Goal: Task Accomplishment & Management: Use online tool/utility

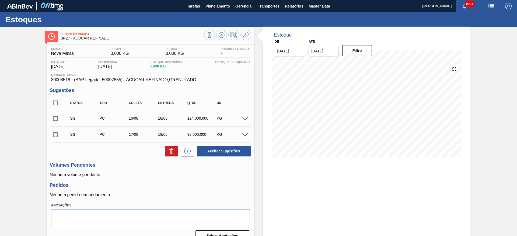
click at [245, 118] on span at bounding box center [245, 119] width 6 height 4
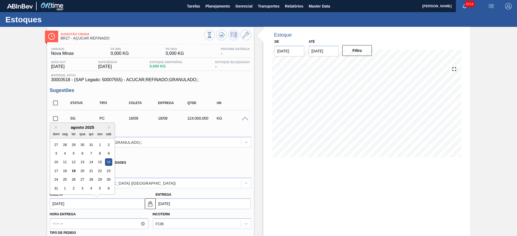
click at [64, 201] on input "16/08/2025" at bounding box center [97, 204] width 95 height 11
click at [84, 170] on div "20" at bounding box center [82, 170] width 7 height 7
type input "[DATE]"
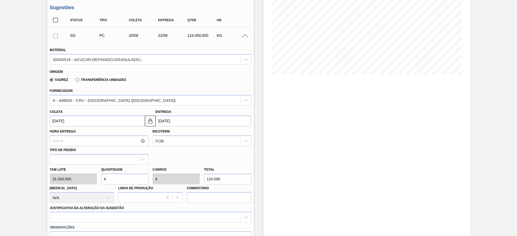
scroll to position [83, 0]
click at [109, 174] on input "4" at bounding box center [124, 179] width 47 height 11
type input "3"
type input "93.000"
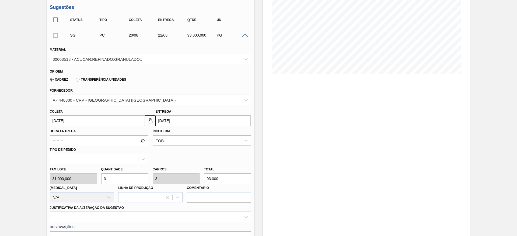
click at [109, 174] on input "3" at bounding box center [124, 179] width 47 height 11
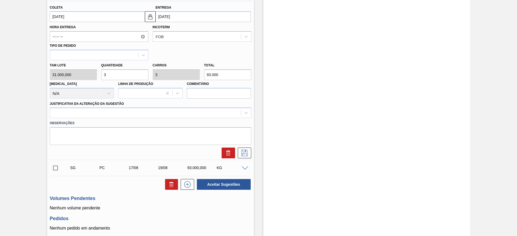
scroll to position [198, 0]
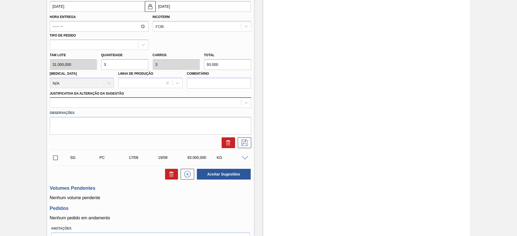
type input "3"
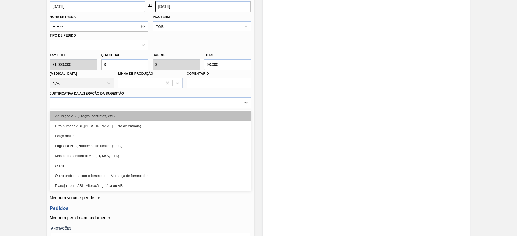
drag, startPoint x: 169, startPoint y: 103, endPoint x: 170, endPoint y: 119, distance: 15.6
click at [170, 108] on div "option Aquisição ABI (Preços, contratos, etc.) focused, 1 of 18. 18 results ava…" at bounding box center [150, 102] width 201 height 10
click at [170, 119] on div "Aquisição ABI (Preços, contratos, etc.)" at bounding box center [150, 116] width 201 height 10
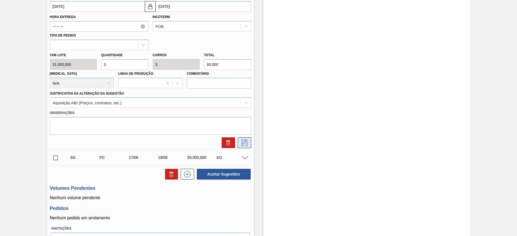
click at [248, 145] on icon at bounding box center [244, 143] width 9 height 6
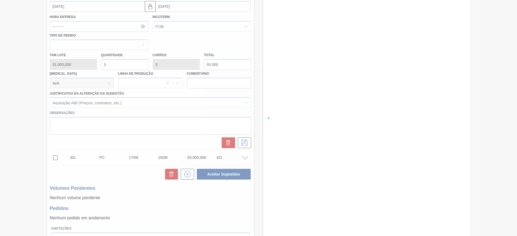
scroll to position [0, 0]
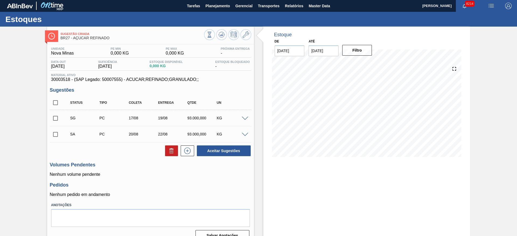
click at [247, 135] on span at bounding box center [245, 135] width 6 height 4
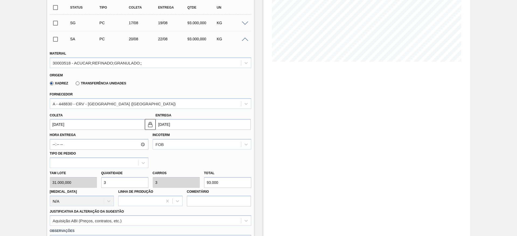
scroll to position [102, 0]
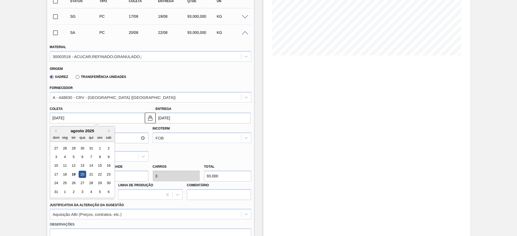
click at [67, 118] on input "[DATE]" at bounding box center [97, 118] width 95 height 11
click at [91, 177] on div "21" at bounding box center [90, 174] width 7 height 7
type input "[DATE]"
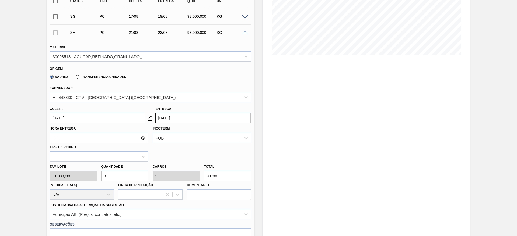
click at [128, 177] on input "3" at bounding box center [124, 176] width 47 height 11
type input "2"
type input "62.000"
click at [128, 177] on input "2" at bounding box center [124, 176] width 47 height 11
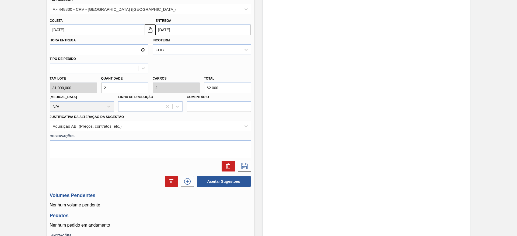
scroll to position [192, 0]
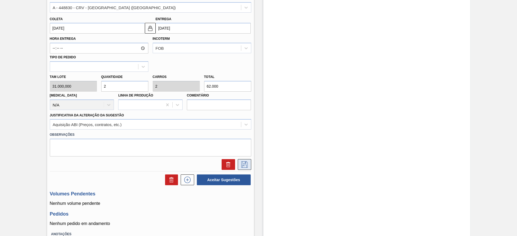
type input "2"
click at [245, 166] on icon at bounding box center [244, 164] width 9 height 6
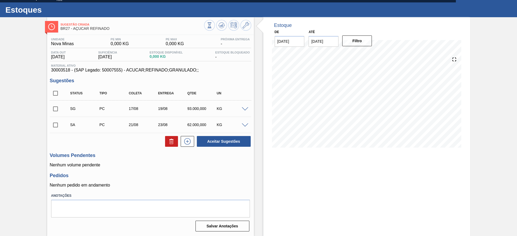
scroll to position [10, 0]
click at [242, 110] on span at bounding box center [245, 109] width 6 height 4
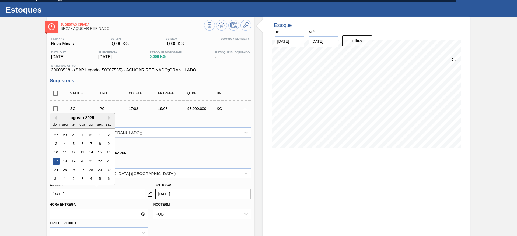
click at [59, 189] on input "17/08/2025" at bounding box center [97, 194] width 95 height 11
click at [83, 161] on div "20" at bounding box center [82, 161] width 7 height 7
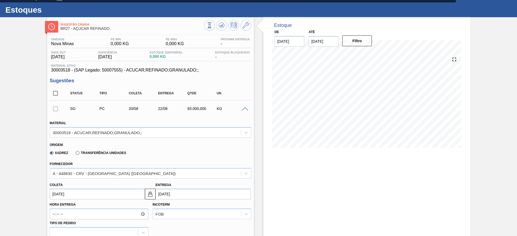
type input "[DATE]"
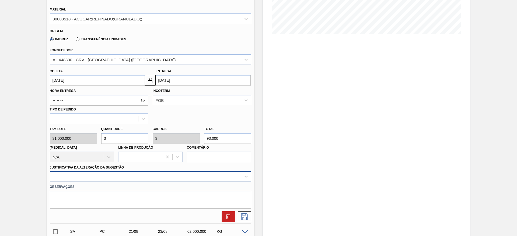
scroll to position [154, 0]
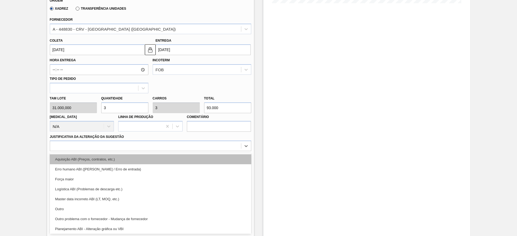
drag, startPoint x: 195, startPoint y: 181, endPoint x: 212, endPoint y: 155, distance: 30.5
click at [212, 151] on div "option Força maior focused, 3 of 18. 18 results available. Use Up and Down to c…" at bounding box center [150, 146] width 201 height 10
click at [212, 155] on div "Aquisição ABI (Preços, contratos, etc.)" at bounding box center [150, 159] width 201 height 10
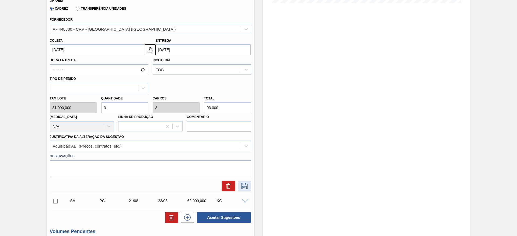
click at [248, 182] on button at bounding box center [244, 186] width 13 height 11
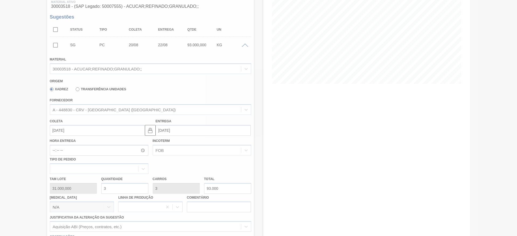
scroll to position [10, 0]
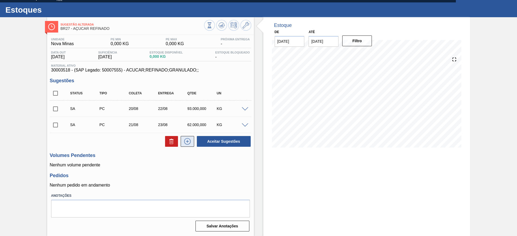
click at [188, 141] on icon at bounding box center [187, 141] width 9 height 6
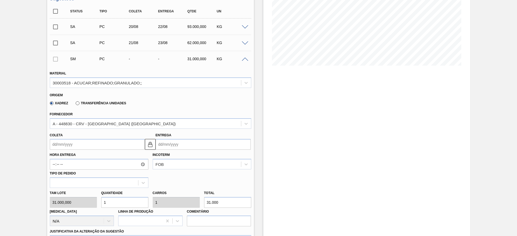
scroll to position [97, 0]
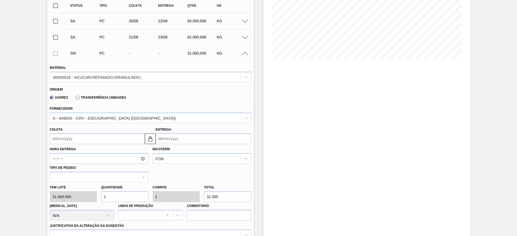
click at [109, 199] on input "1" at bounding box center [124, 197] width 47 height 11
type input "2"
type input "62.000"
click at [109, 199] on input "2" at bounding box center [124, 197] width 47 height 11
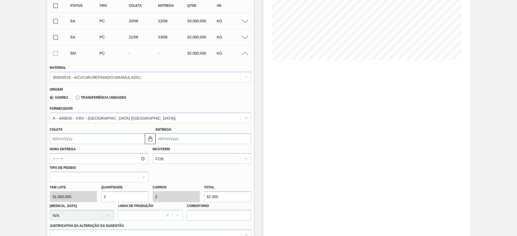
type input "2"
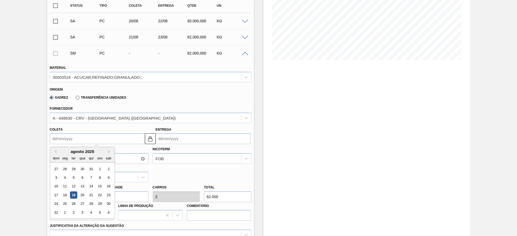
click at [66, 139] on input "Coleta" at bounding box center [97, 138] width 95 height 11
click at [99, 193] on div "22" at bounding box center [99, 195] width 7 height 7
type input "[DATE]"
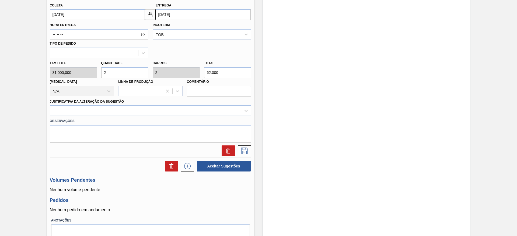
scroll to position [223, 0]
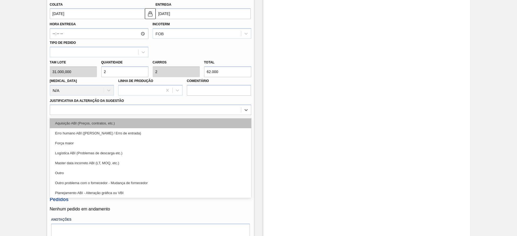
drag, startPoint x: 209, startPoint y: 114, endPoint x: 203, endPoint y: 124, distance: 11.9
click at [203, 115] on div "option Aquisição ABI (Preços, contratos, etc.) focused, 1 of 18. 18 results ava…" at bounding box center [150, 110] width 201 height 10
click at [203, 124] on div "Aquisição ABI (Preços, contratos, etc.)" at bounding box center [150, 123] width 201 height 10
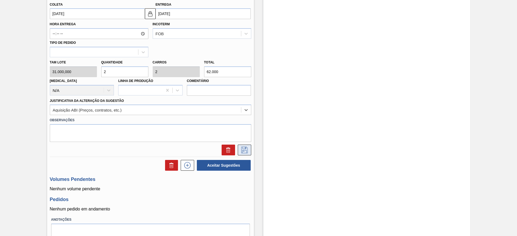
click at [250, 150] on button at bounding box center [244, 150] width 13 height 11
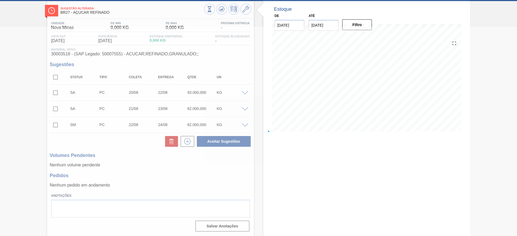
scroll to position [26, 0]
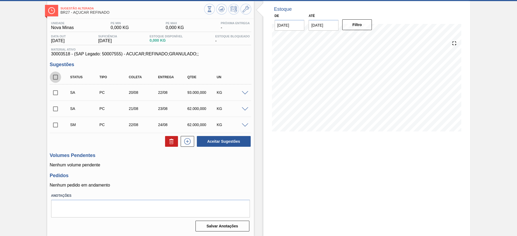
click at [53, 73] on input "checkbox" at bounding box center [55, 77] width 11 height 11
checkbox input "true"
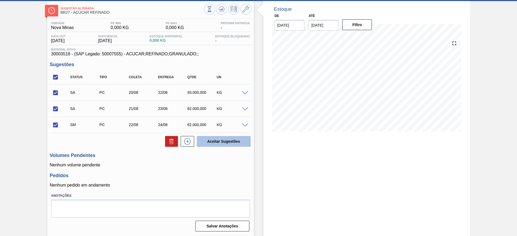
click at [223, 141] on button "Aceitar Sugestões" at bounding box center [224, 141] width 54 height 11
checkbox input "false"
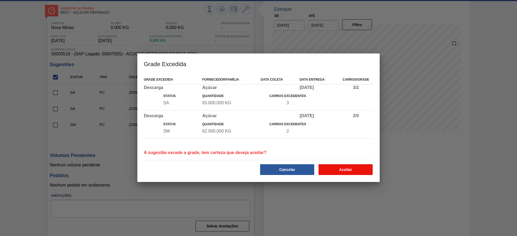
click at [357, 166] on button "Aceitar" at bounding box center [345, 169] width 54 height 11
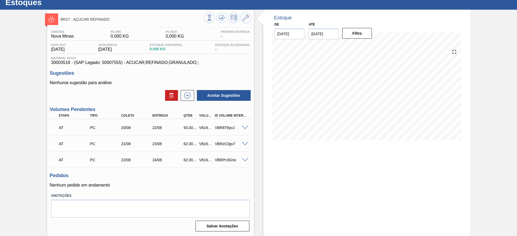
scroll to position [17, 0]
click at [200, 127] on div "V616830" at bounding box center [206, 128] width 16 height 4
copy div "V616830"
click at [200, 127] on div "V616830" at bounding box center [206, 128] width 16 height 4
click at [205, 144] on div "V616829" at bounding box center [206, 144] width 16 height 4
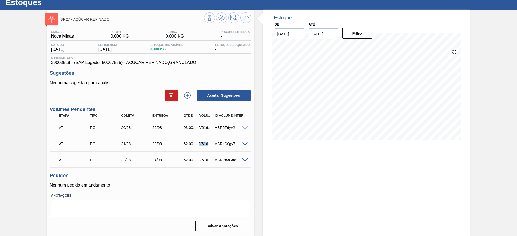
copy div "V616829"
click at [205, 144] on div "V616829" at bounding box center [206, 144] width 16 height 4
click at [205, 161] on div "V616831" at bounding box center [206, 160] width 16 height 4
copy div "V616831"
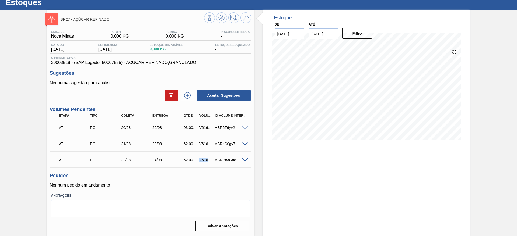
scroll to position [0, 0]
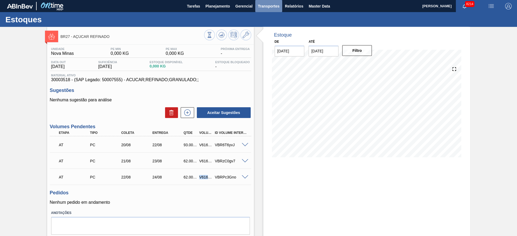
click at [266, 2] on button "Transportes" at bounding box center [268, 6] width 27 height 12
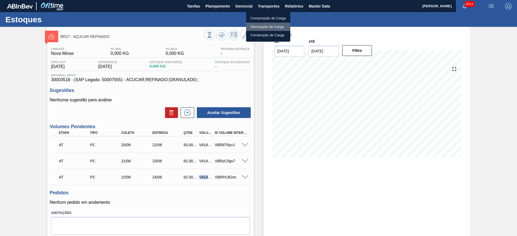
click at [257, 26] on li "Otimização de Carga" at bounding box center [268, 27] width 44 height 9
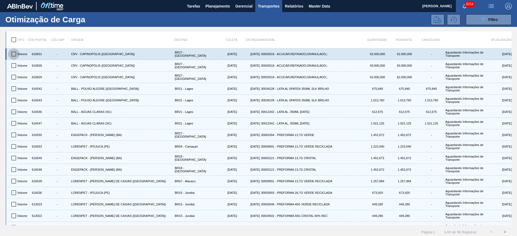
click at [13, 54] on input "checkbox" at bounding box center [13, 53] width 11 height 11
checkbox input "true"
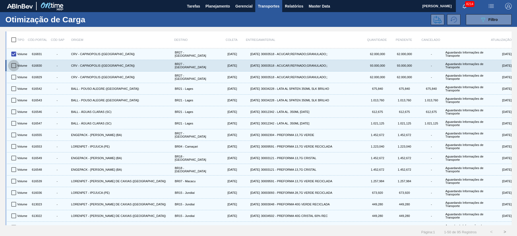
click at [14, 65] on input "checkbox" at bounding box center [13, 65] width 11 height 11
checkbox input "true"
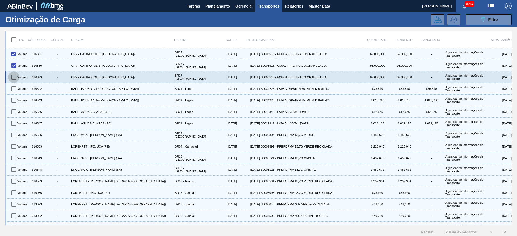
click at [14, 74] on input "checkbox" at bounding box center [13, 77] width 11 height 11
checkbox input "true"
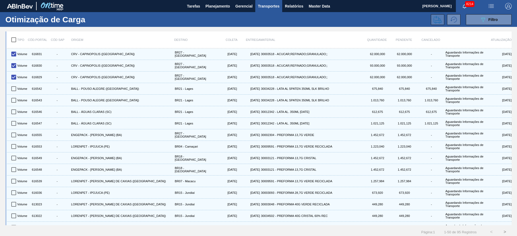
click at [431, 15] on button at bounding box center [437, 19] width 13 height 11
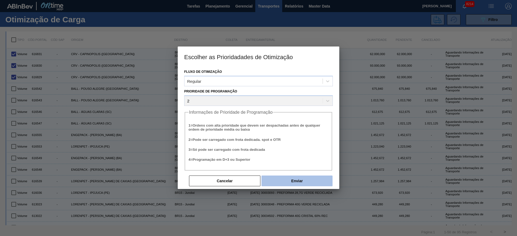
click at [305, 180] on button "Enviar" at bounding box center [296, 181] width 71 height 11
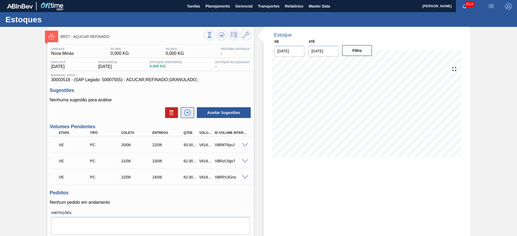
click at [188, 110] on icon at bounding box center [187, 113] width 9 height 6
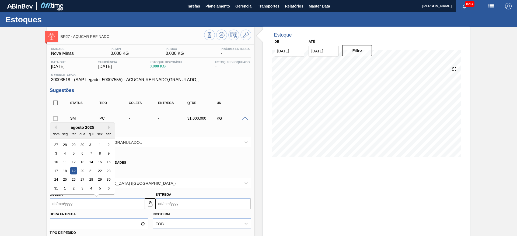
click at [64, 202] on input "Coleta" at bounding box center [97, 204] width 95 height 11
drag, startPoint x: 71, startPoint y: 130, endPoint x: 110, endPoint y: 173, distance: 58.1
click at [110, 173] on div "agosto 2025 dom seg ter qua qui sex sab 27 28 29 30 31 1 2 3 4 5 6 7 8 9 10 11 …" at bounding box center [82, 159] width 65 height 72
click at [110, 173] on div "23" at bounding box center [108, 170] width 7 height 7
type input "[DATE]"
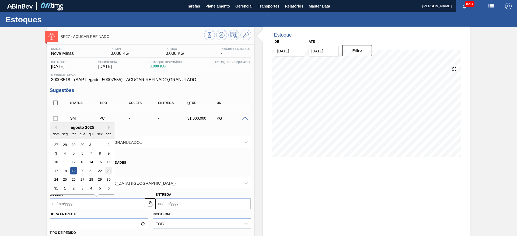
type input "[DATE]"
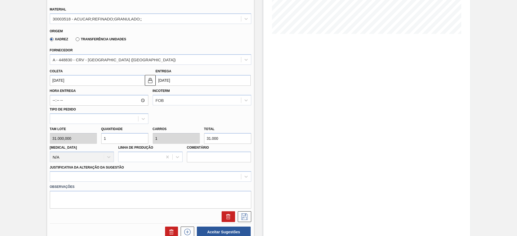
scroll to position [125, 0]
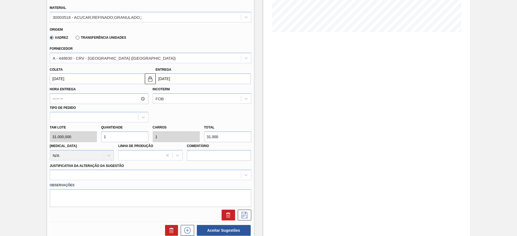
click at [122, 132] on input "1" at bounding box center [124, 137] width 47 height 11
type input "2"
type input "62.000"
click at [122, 132] on input "2" at bounding box center [124, 137] width 47 height 11
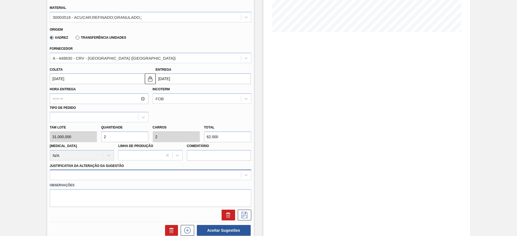
type input "2"
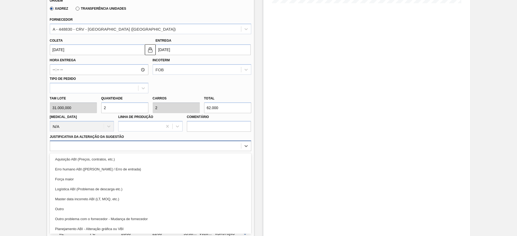
click at [195, 151] on div "option Erro humano ABI (Cálculo / Erro de entrada) focused, 2 of 18. 18 results…" at bounding box center [150, 146] width 201 height 10
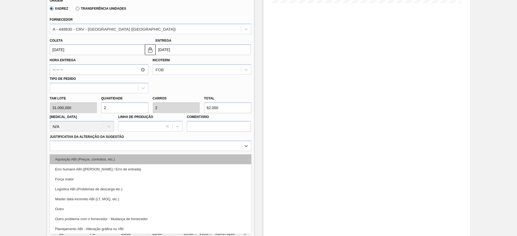
click at [204, 164] on div "Aquisição ABI (Preços, contratos, etc.)" at bounding box center [150, 159] width 201 height 10
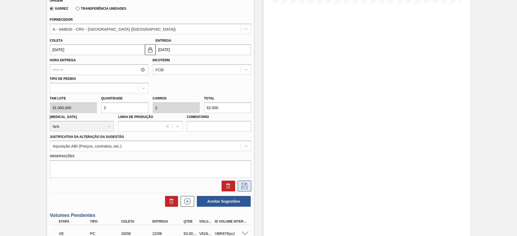
click at [245, 184] on icon at bounding box center [244, 186] width 3 height 4
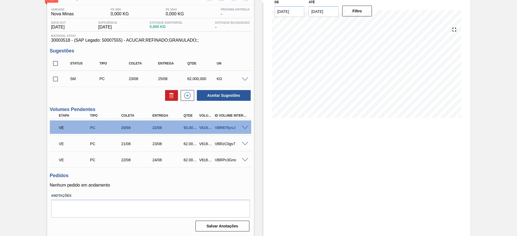
scroll to position [40, 0]
click at [191, 100] on button at bounding box center [187, 95] width 13 height 11
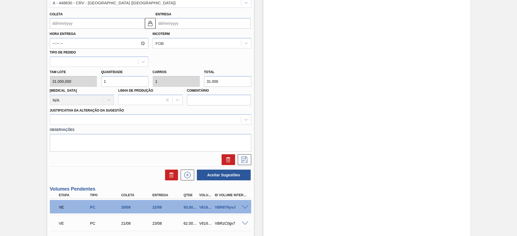
scroll to position [212, 0]
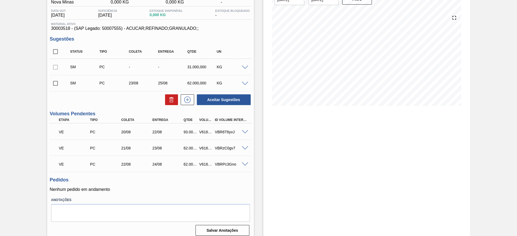
scroll to position [56, 0]
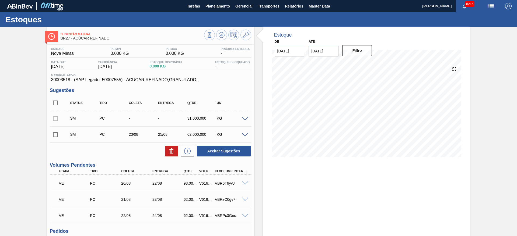
click at [242, 183] on span at bounding box center [245, 184] width 6 height 4
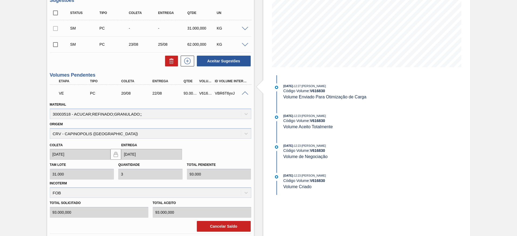
scroll to position [98, 0]
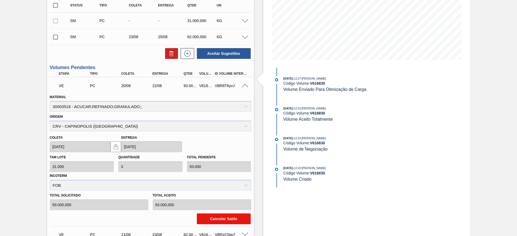
click at [219, 216] on button "Cancelar Saldo" at bounding box center [224, 219] width 54 height 11
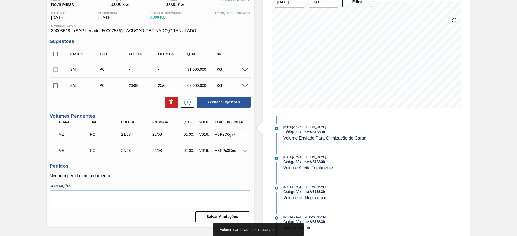
scroll to position [0, 0]
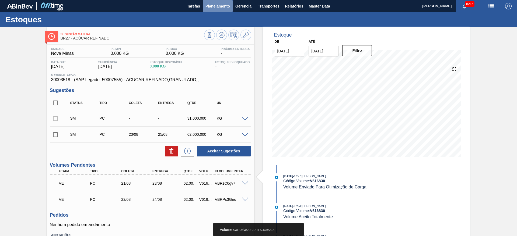
click at [216, 10] on button "Planejamento" at bounding box center [218, 6] width 30 height 12
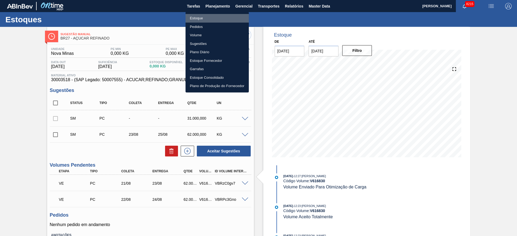
click at [211, 16] on li "Estoque" at bounding box center [216, 18] width 63 height 9
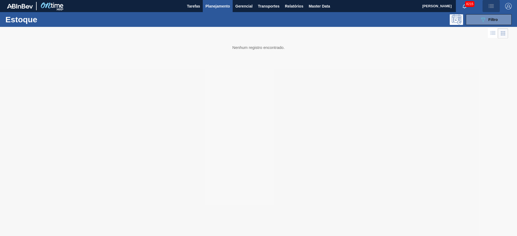
click at [494, 9] on span "button" at bounding box center [490, 6] width 13 height 6
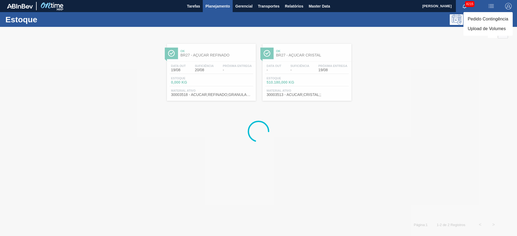
click at [486, 18] on li "Pedido Contingência" at bounding box center [487, 19] width 49 height 10
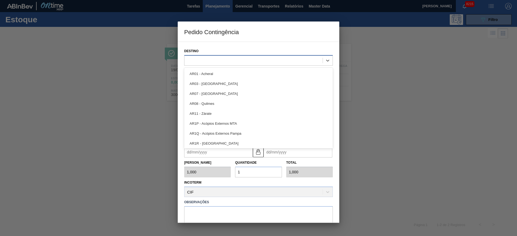
click at [245, 60] on div at bounding box center [253, 61] width 138 height 8
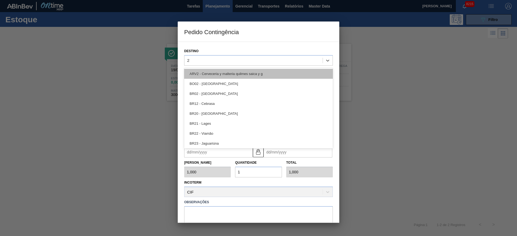
type input "27"
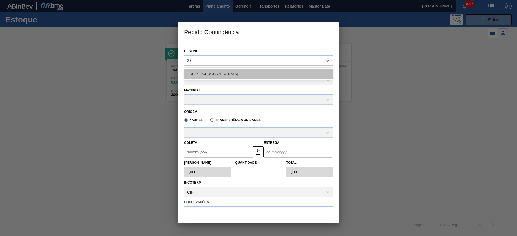
click at [219, 75] on div "BR27 - [GEOGRAPHIC_DATA]" at bounding box center [258, 74] width 149 height 10
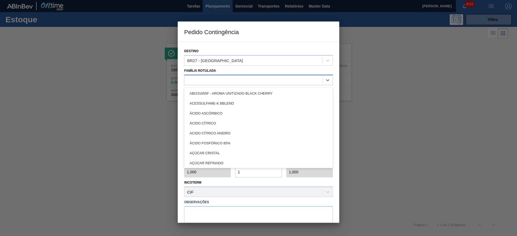
click at [212, 83] on div at bounding box center [253, 80] width 138 height 8
type Rotulada "ref"
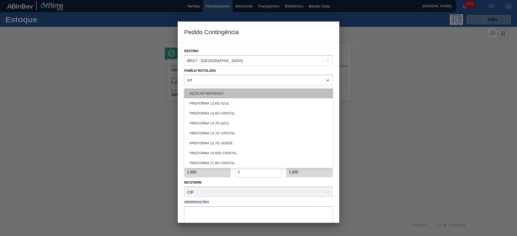
click at [212, 90] on div "AÇÚCAR REFINADO" at bounding box center [258, 94] width 149 height 10
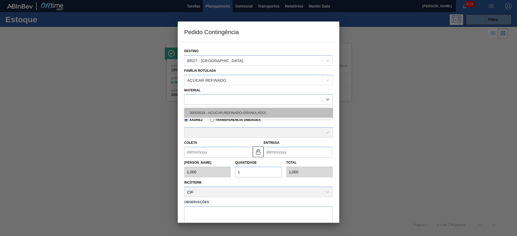
drag, startPoint x: 211, startPoint y: 99, endPoint x: 210, endPoint y: 108, distance: 9.4
click at [210, 105] on div "option 30003518 - ACUCAR;REFINADO;GRANULADO;; focused, 1 of 1. 1 result availab…" at bounding box center [258, 99] width 149 height 10
click at [210, 108] on div "30003518 - ACUCAR;REFINADO;GRANULADO;;" at bounding box center [258, 113] width 149 height 10
type input "31.000,000"
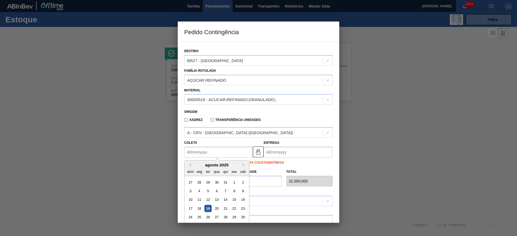
click at [201, 152] on input "Coleta" at bounding box center [218, 152] width 69 height 11
click at [216, 208] on div "20" at bounding box center [216, 208] width 7 height 7
type input "[DATE]"
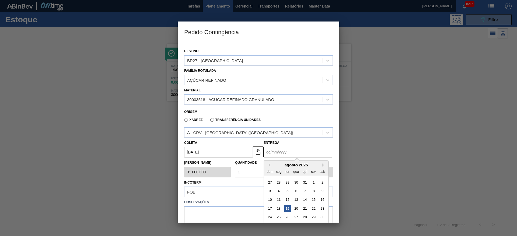
click at [276, 152] on input "Entrega" at bounding box center [297, 152] width 69 height 11
click at [305, 207] on div "21" at bounding box center [304, 208] width 7 height 7
drag, startPoint x: 280, startPoint y: 149, endPoint x: 314, endPoint y: 210, distance: 69.0
click at [314, 158] on div "21/08/2025 Previous Month Next Month agosto 2025 dom seg ter qua qui sex sab 27…" at bounding box center [297, 152] width 69 height 11
click at [314, 210] on div "22" at bounding box center [313, 208] width 7 height 7
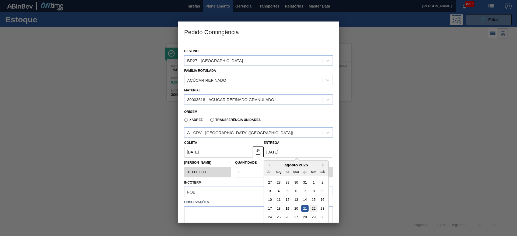
type input "[DATE]"
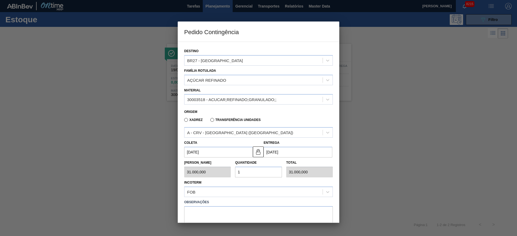
scroll to position [28, 0]
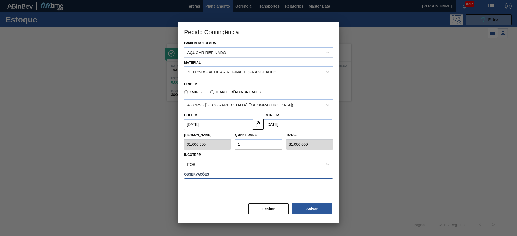
click at [252, 181] on textarea at bounding box center [258, 188] width 149 height 18
type textarea "."
click at [298, 206] on button "Salvar" at bounding box center [312, 209] width 40 height 11
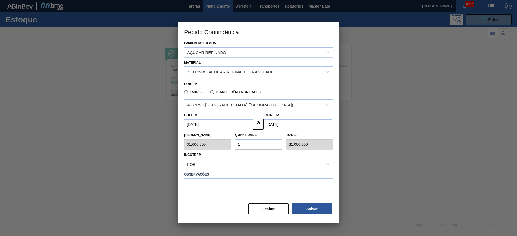
type input "1,000"
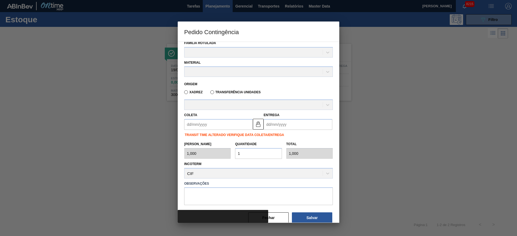
type input "1.000"
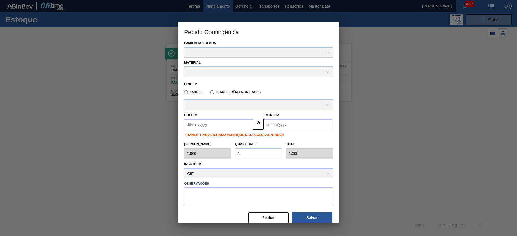
type input "1,000"
click at [263, 218] on button "Fechar" at bounding box center [268, 218] width 40 height 11
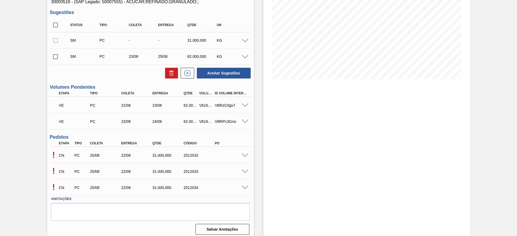
scroll to position [81, 0]
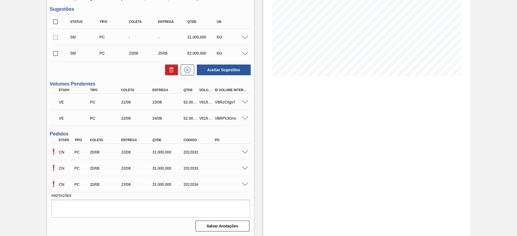
click at [244, 152] on span at bounding box center [245, 152] width 6 height 4
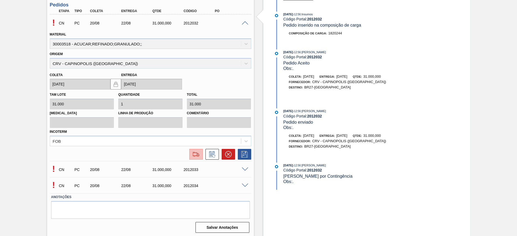
click at [196, 155] on img at bounding box center [196, 154] width 9 height 6
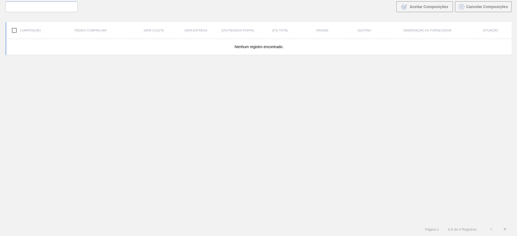
scroll to position [39, 0]
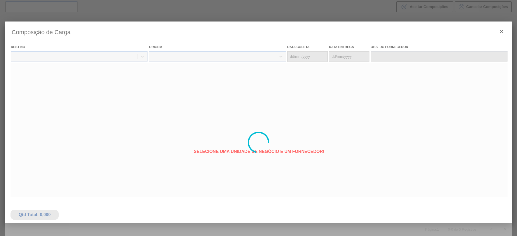
type coleta "[DATE]"
type entrega "[DATE]"
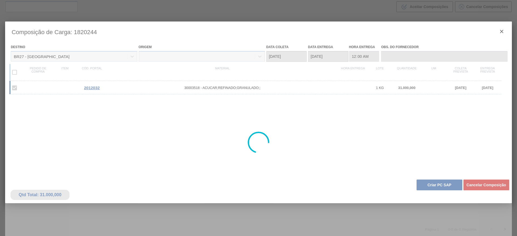
click at [428, 183] on div at bounding box center [258, 143] width 507 height 242
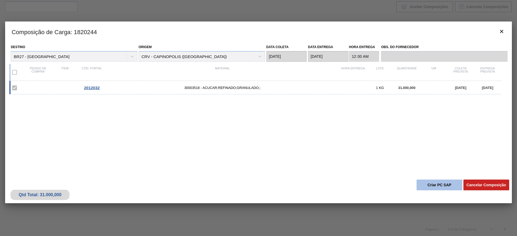
click at [432, 184] on button "Criar PC SAP" at bounding box center [439, 185] width 46 height 11
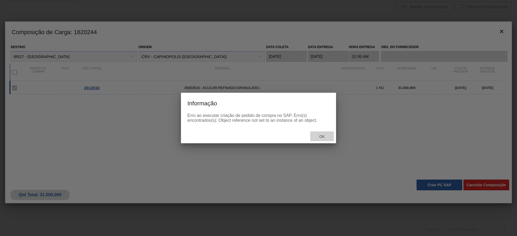
click at [321, 135] on span "Ok" at bounding box center [322, 137] width 14 height 4
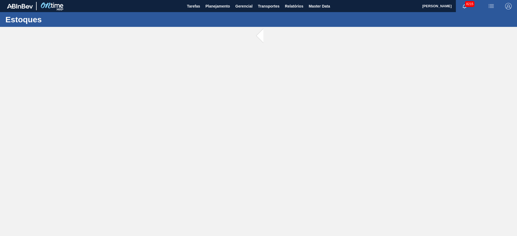
click at [105, 67] on main "Tarefas Planejamento Gerencial Transportes Relatórios Master Data [PERSON_NAME]…" at bounding box center [258, 118] width 517 height 236
click at [105, 67] on div at bounding box center [258, 131] width 517 height 209
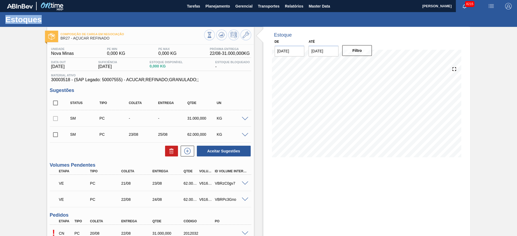
scroll to position [81, 0]
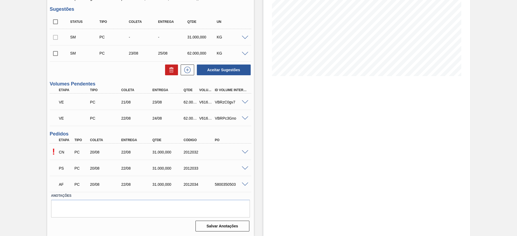
click at [243, 167] on span at bounding box center [245, 169] width 6 height 4
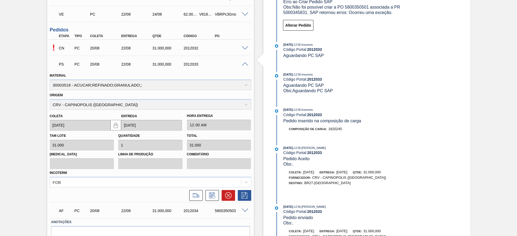
scroll to position [186, 0]
click at [200, 193] on button at bounding box center [195, 194] width 13 height 11
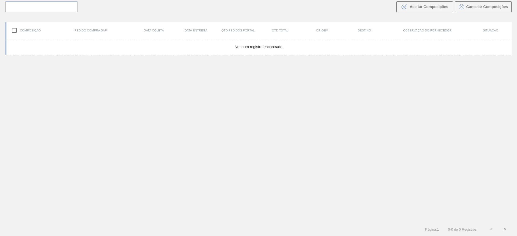
scroll to position [39, 0]
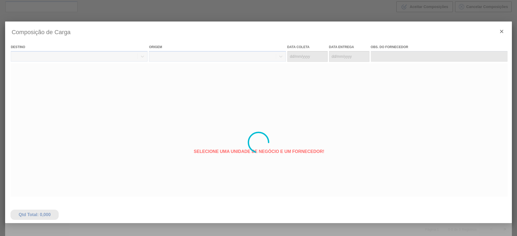
type coleta "[DATE]"
type entrega "[DATE]"
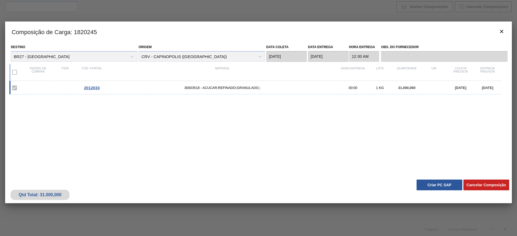
click at [437, 185] on button "Criar PC SAP" at bounding box center [439, 185] width 46 height 11
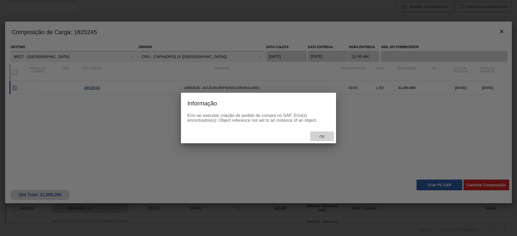
click at [321, 134] on div "Ok" at bounding box center [322, 137] width 24 height 10
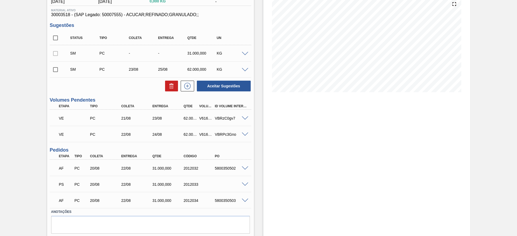
scroll to position [81, 0]
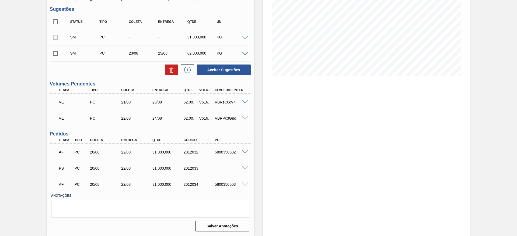
click at [244, 168] on span at bounding box center [245, 169] width 6 height 4
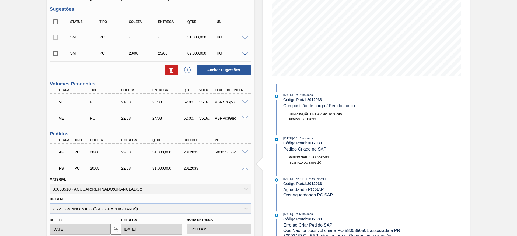
click at [227, 153] on div "5800350502" at bounding box center [230, 152] width 35 height 4
copy div "5800350502"
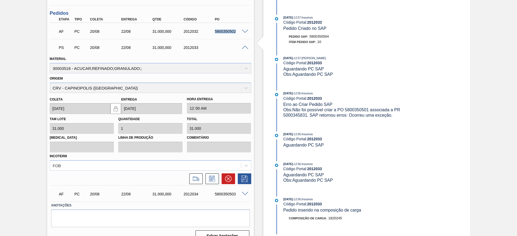
scroll to position [202, 0]
